Goal: Transaction & Acquisition: Purchase product/service

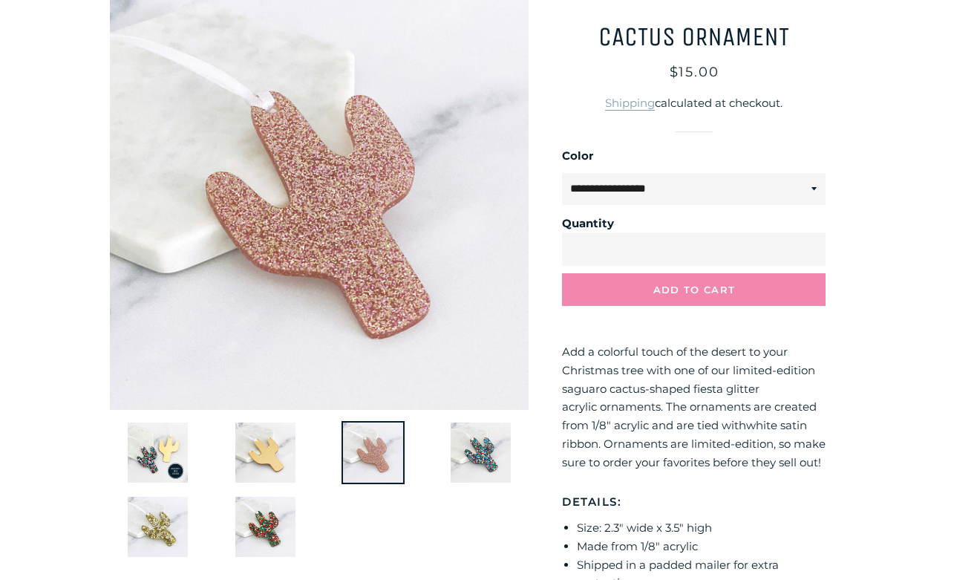
scroll to position [201, 0]
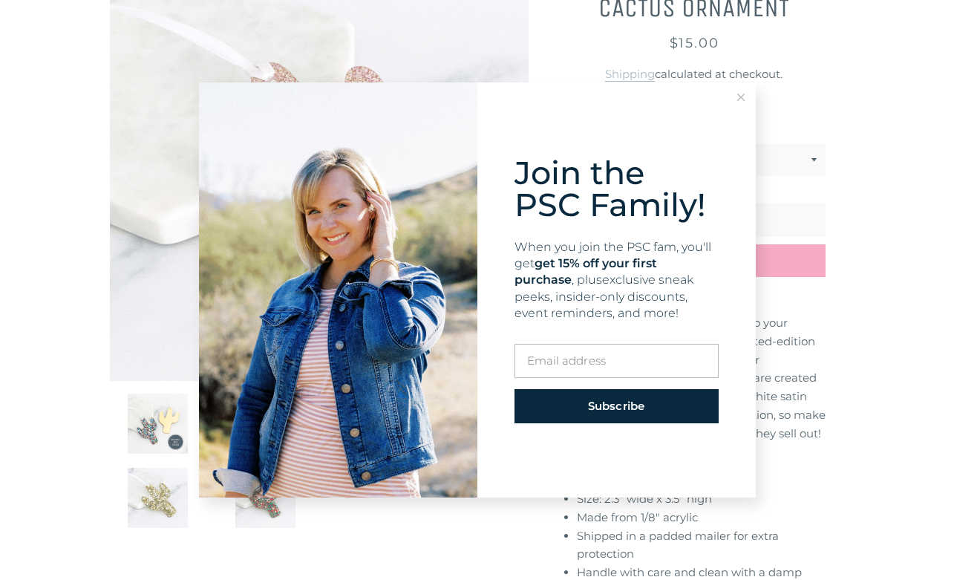
click at [746, 106] on button at bounding box center [741, 97] width 30 height 30
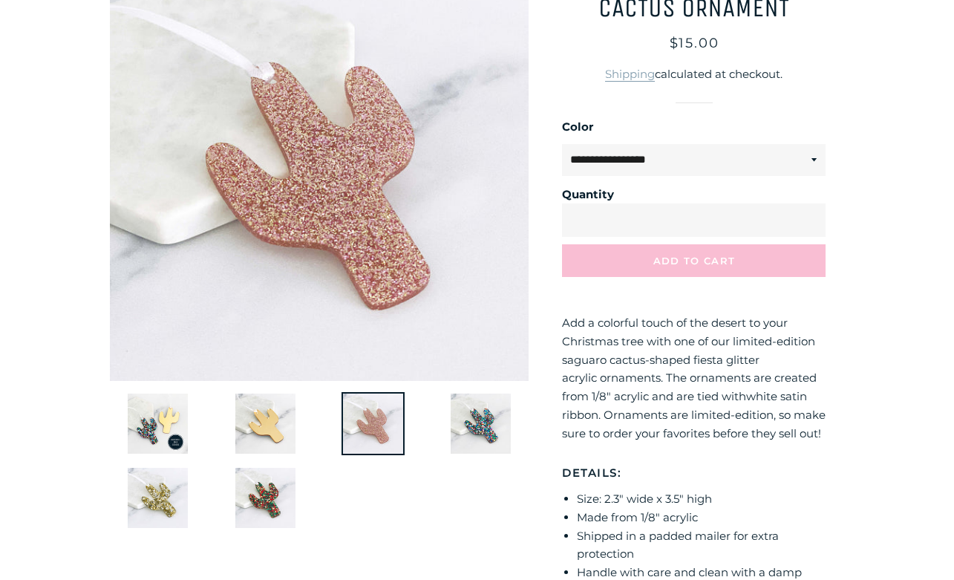
click at [670, 256] on span "Add to Cart" at bounding box center [695, 261] width 82 height 12
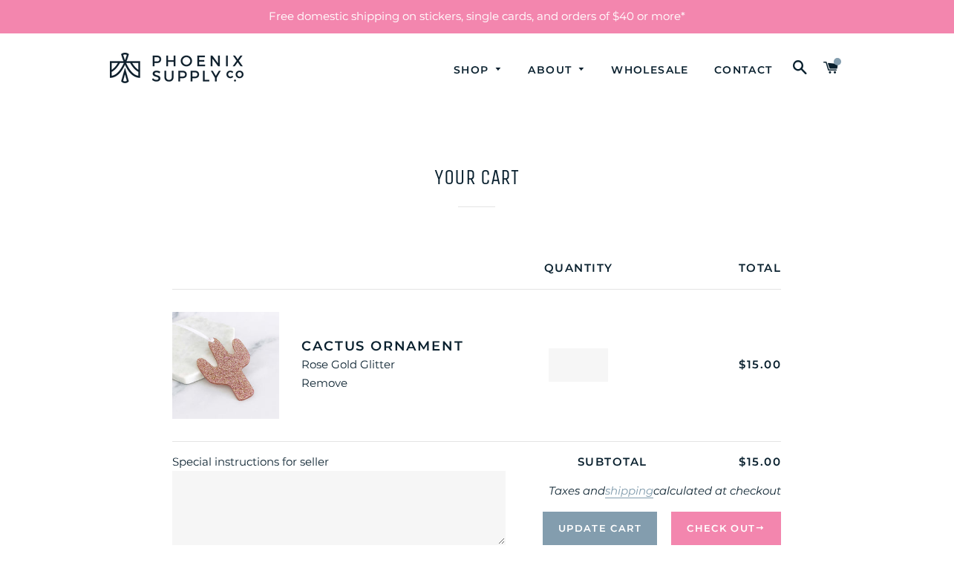
scroll to position [171, 0]
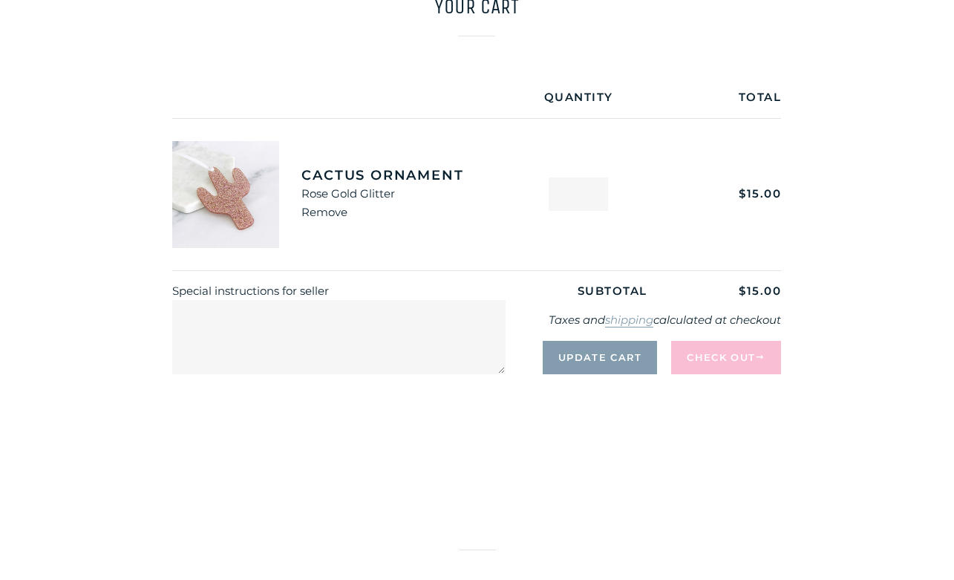
click at [699, 356] on button "Check Out" at bounding box center [726, 357] width 110 height 33
